Goal: Information Seeking & Learning: Learn about a topic

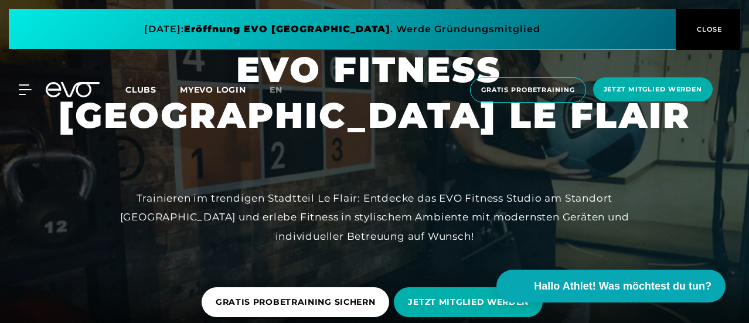
click at [297, 162] on div at bounding box center [374, 177] width 749 height 355
click at [706, 25] on span "CLOSE" at bounding box center [708, 29] width 29 height 11
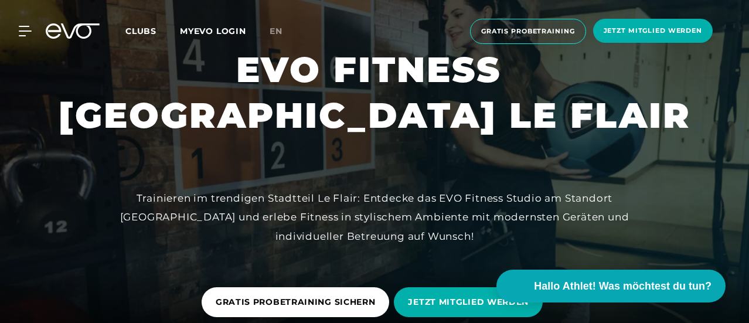
click at [156, 30] on span "Clubs" at bounding box center [140, 31] width 31 height 11
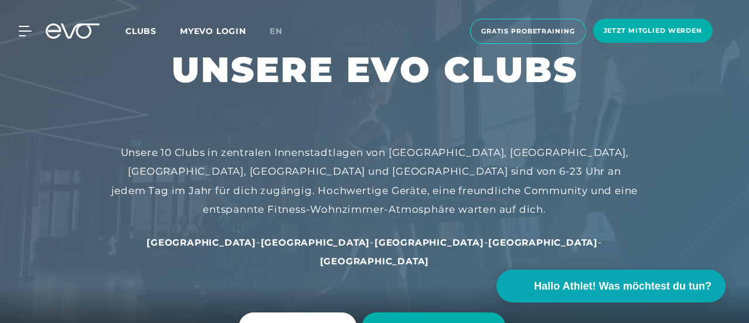
drag, startPoint x: 744, startPoint y: 90, endPoint x: 747, endPoint y: 118, distance: 28.2
click at [374, 241] on span "[GEOGRAPHIC_DATA]" at bounding box center [429, 242] width 110 height 11
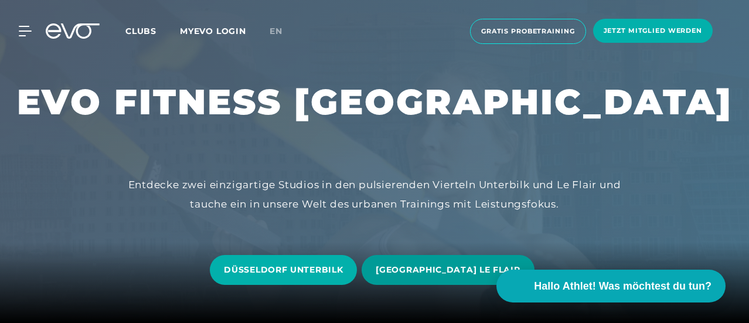
click at [442, 273] on span "[GEOGRAPHIC_DATA] LE FLAIR" at bounding box center [448, 270] width 144 height 12
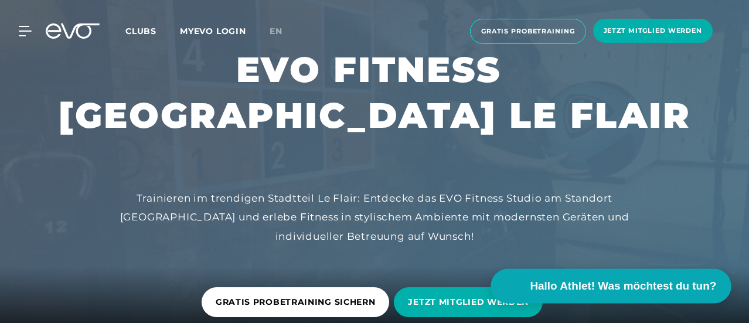
click at [584, 286] on span "Hallo Athlet! Was möchtest du tun?" at bounding box center [623, 286] width 186 height 16
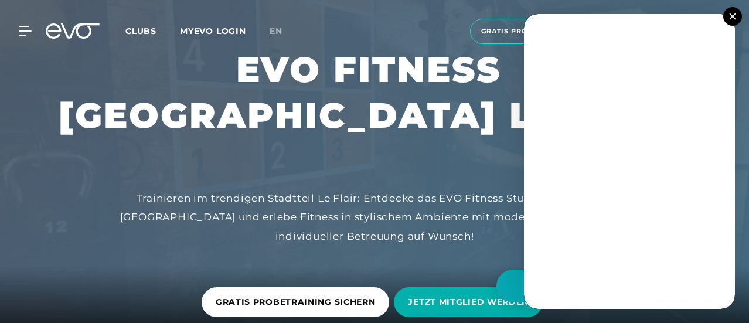
click at [731, 15] on img at bounding box center [732, 16] width 6 height 6
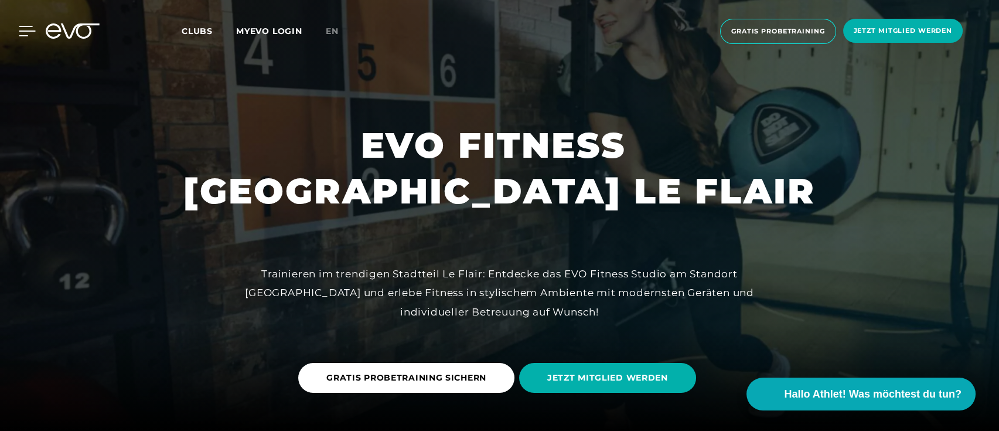
click at [26, 28] on icon at bounding box center [27, 31] width 17 height 11
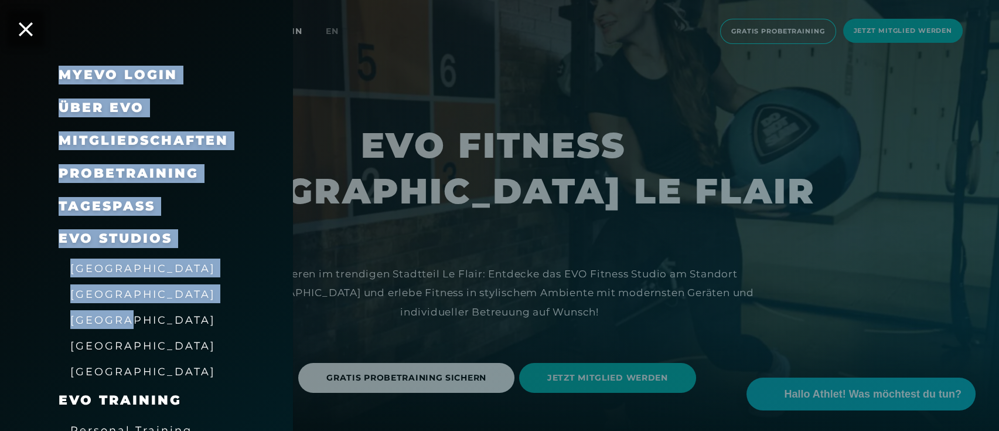
drag, startPoint x: 294, startPoint y: 188, endPoint x: 275, endPoint y: 323, distance: 137.2
click at [275, 322] on div "MyEVO Login Über EVO Mitgliedschaften Probetraining TAGESPASS EVO Studios [GEOG…" at bounding box center [499, 215] width 999 height 431
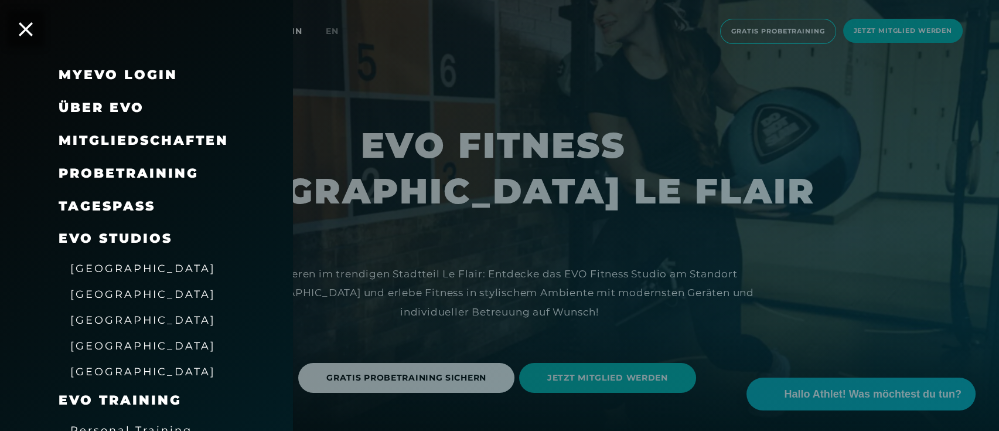
click at [289, 322] on div "[GEOGRAPHIC_DATA]" at bounding box center [146, 345] width 293 height 26
click at [294, 322] on div at bounding box center [499, 215] width 999 height 431
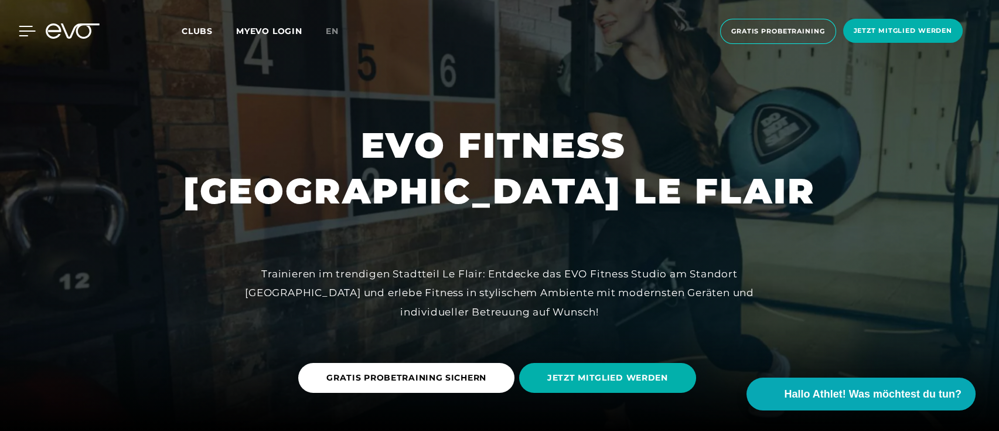
click at [26, 32] on icon at bounding box center [27, 31] width 17 height 11
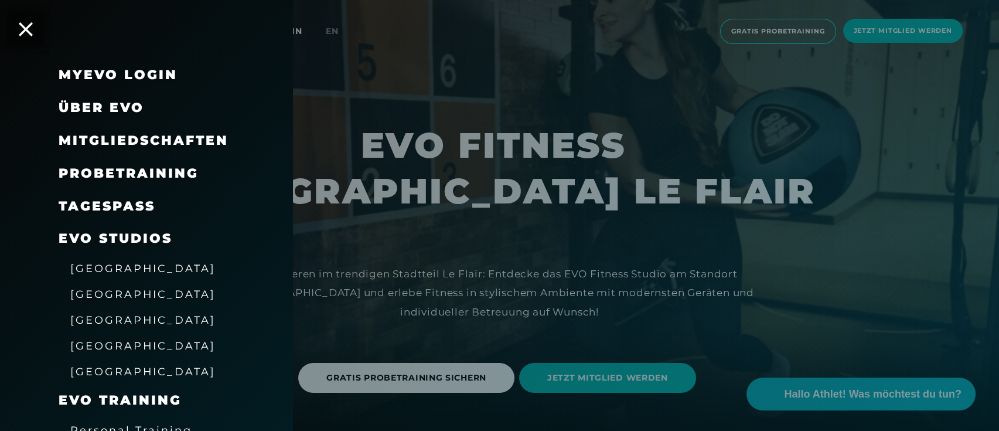
click at [131, 233] on span "EVO Studios" at bounding box center [116, 238] width 114 height 16
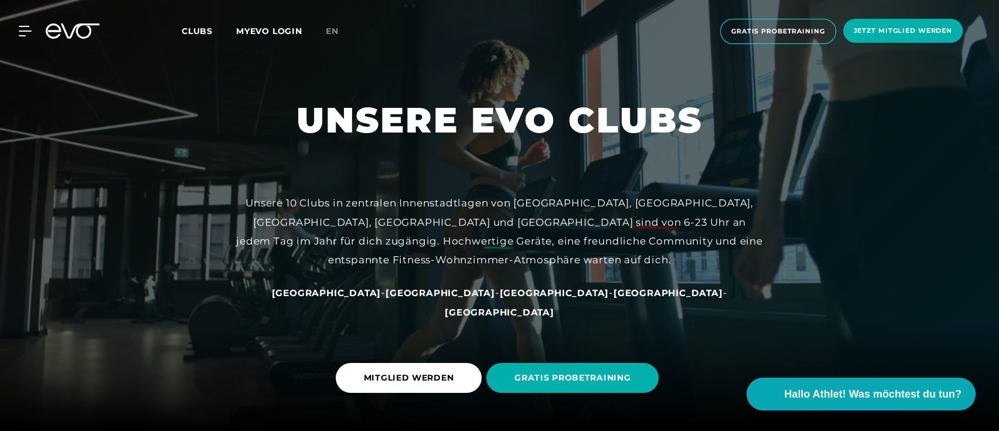
click at [336, 226] on div "Unsere 10 Clubs in zentralen Innenstadtlagen von [GEOGRAPHIC_DATA], [GEOGRAPHIC…" at bounding box center [499, 231] width 527 height 76
click at [500, 298] on span "[GEOGRAPHIC_DATA]" at bounding box center [555, 292] width 110 height 11
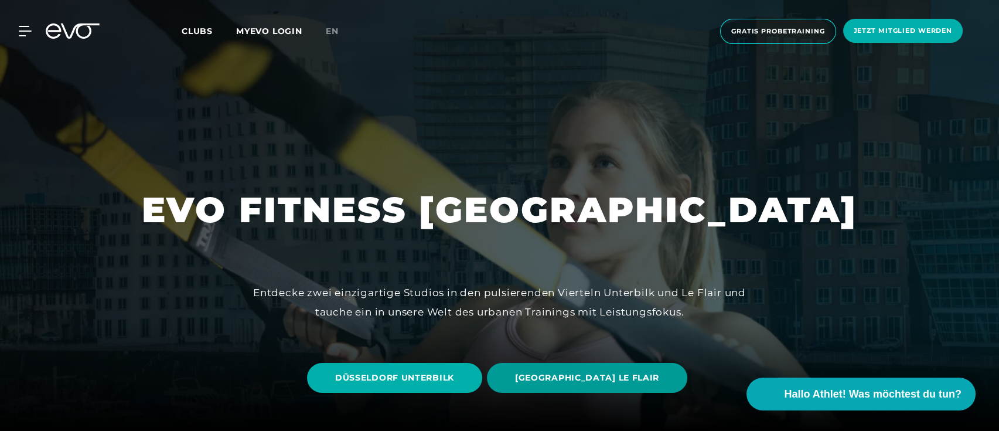
click at [533, 322] on span "[GEOGRAPHIC_DATA] LE FLAIR" at bounding box center [587, 378] width 200 height 30
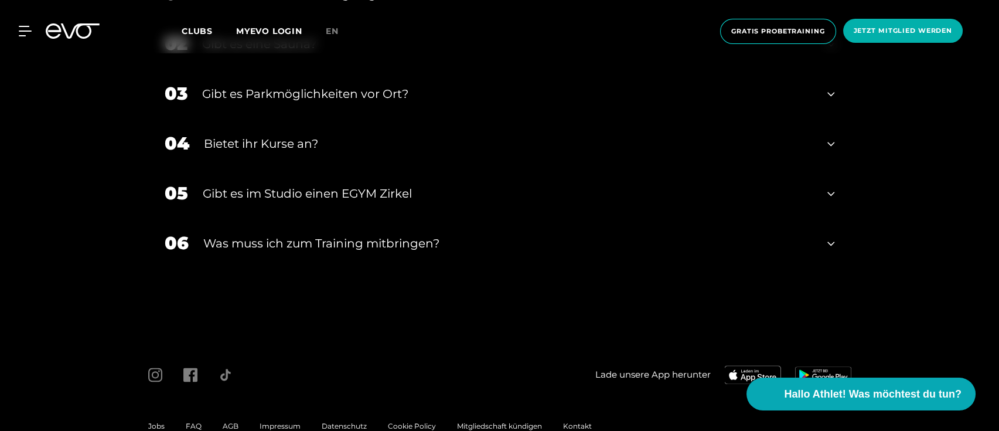
scroll to position [3674, 0]
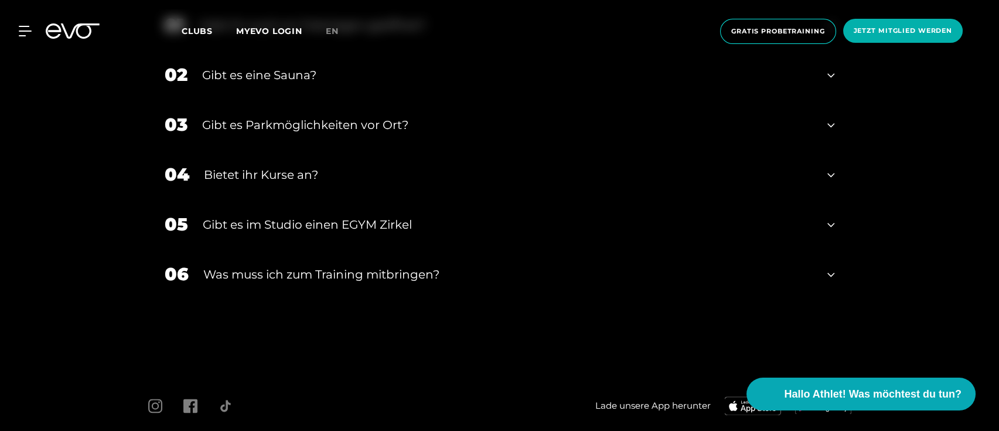
click at [290, 124] on div "Gibt es Parkmöglichkeiten vor Ort?" at bounding box center [507, 125] width 611 height 18
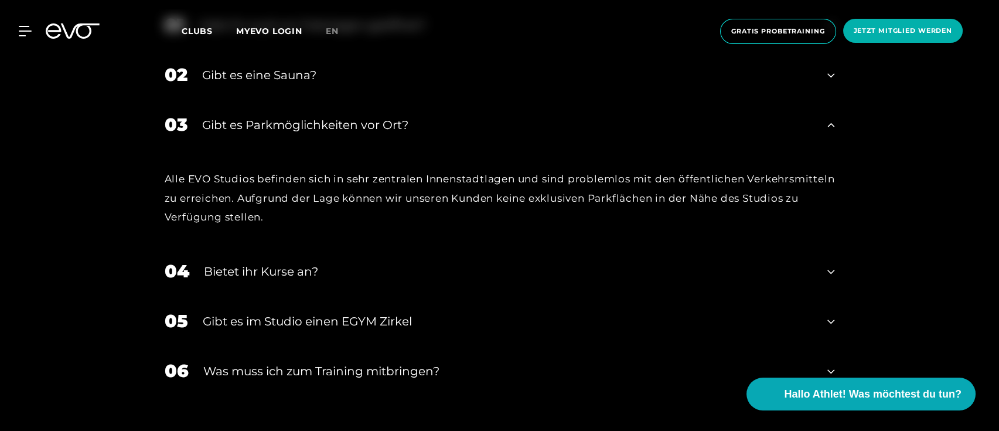
click at [287, 274] on div "Bietet ihr Kurse an?" at bounding box center [508, 272] width 609 height 18
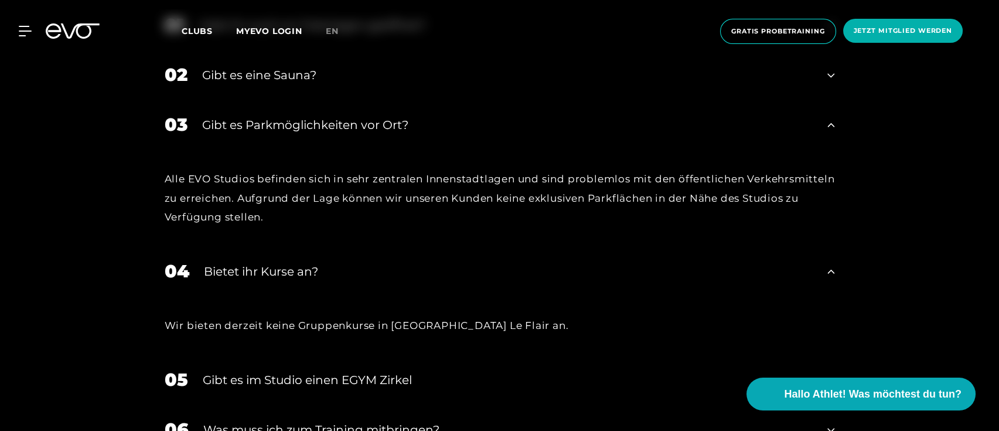
click at [336, 322] on div "Gibt es im Studio einen EGYM Zirkel" at bounding box center [508, 380] width 611 height 18
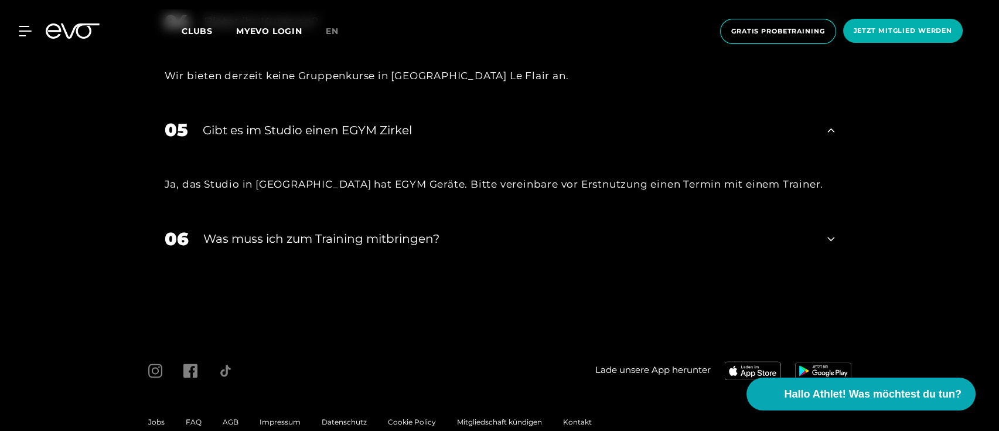
scroll to position [3924, 0]
